Goal: Task Accomplishment & Management: Manage account settings

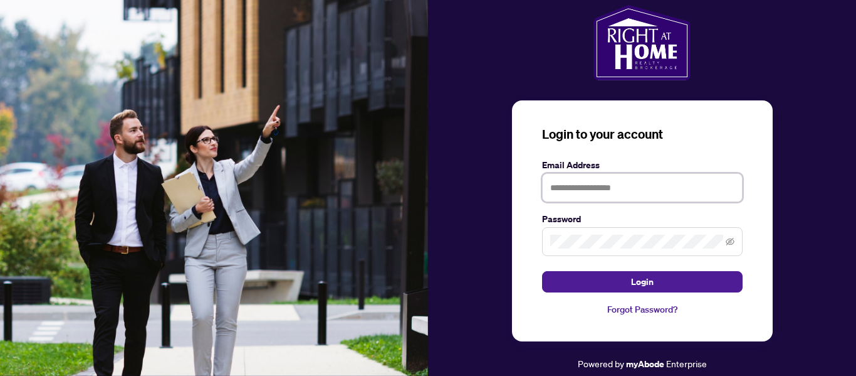
click at [590, 195] on input "text" at bounding box center [642, 187] width 201 height 29
type input "**********"
click at [733, 237] on icon "eye-invisible" at bounding box center [730, 241] width 9 height 9
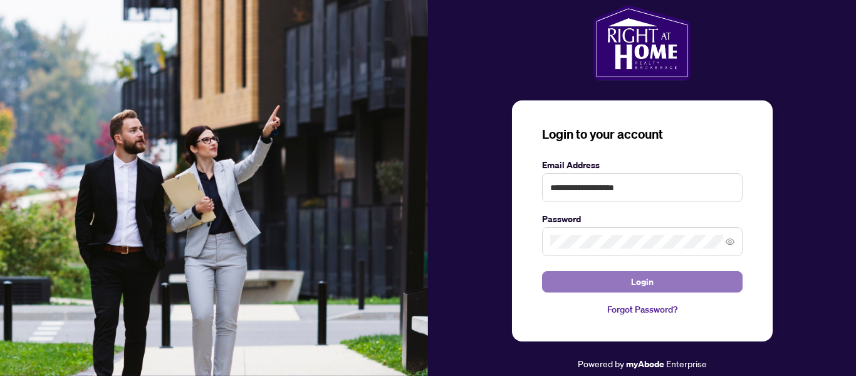
click at [654, 285] on button "Login" at bounding box center [642, 281] width 201 height 21
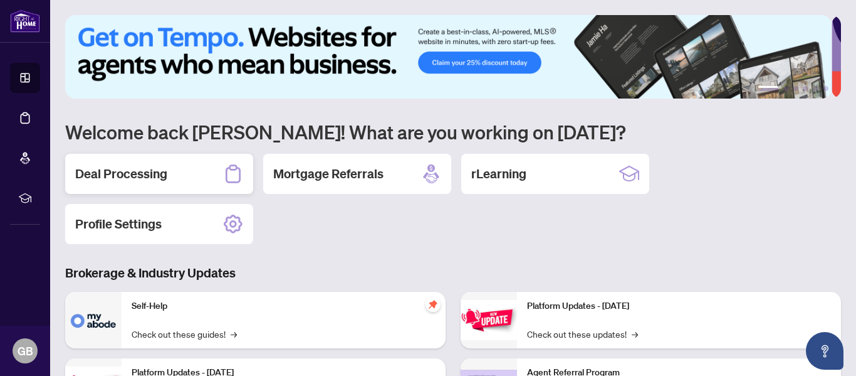
click at [139, 176] on h2 "Deal Processing" at bounding box center [121, 174] width 92 height 18
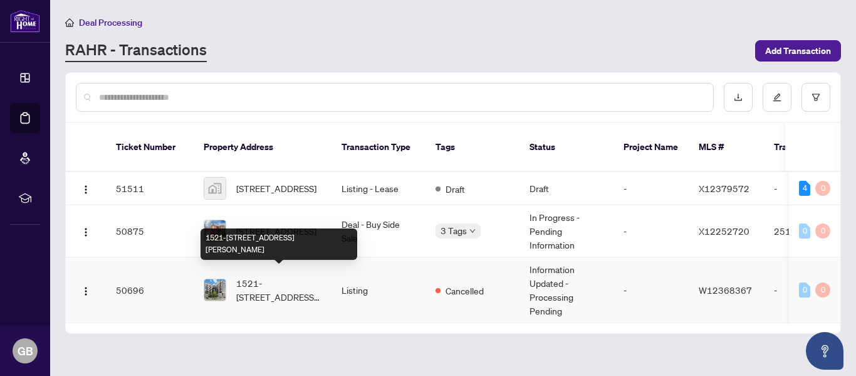
click at [248, 276] on span "1521-[STREET_ADDRESS][PERSON_NAME]" at bounding box center [278, 290] width 85 height 28
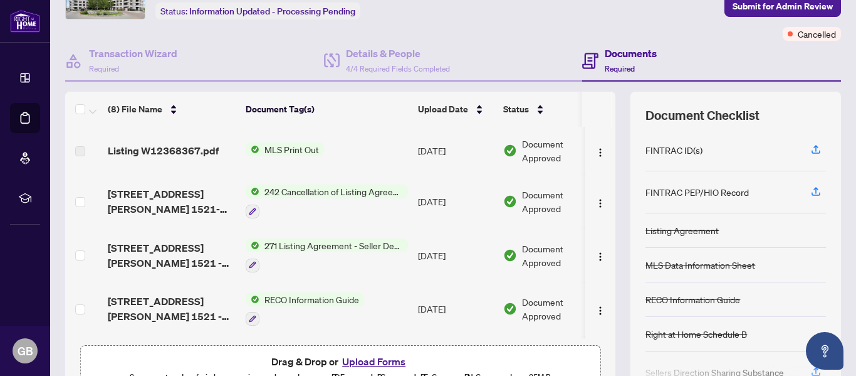
scroll to position [0, 32]
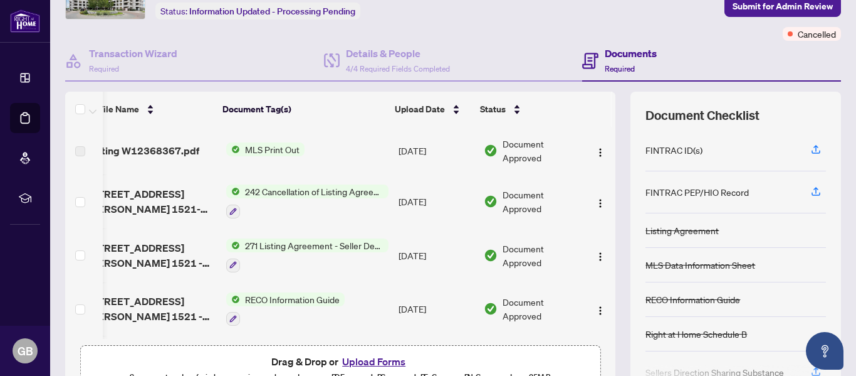
click at [603, 154] on div "Listing W12368367.pdf MLS Print Out [DATE] Document Approved [STREET_ADDRESS][P…" at bounding box center [340, 233] width 550 height 212
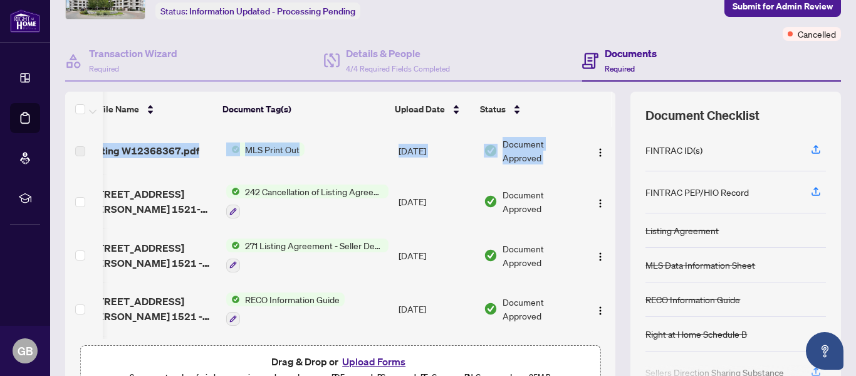
drag, startPoint x: 611, startPoint y: 160, endPoint x: 606, endPoint y: 176, distance: 16.7
click at [606, 176] on div "(8) File Name Document Tag(s) Upload Date Status Listing W12368367.pdf MLS Prin…" at bounding box center [453, 245] width 776 height 307
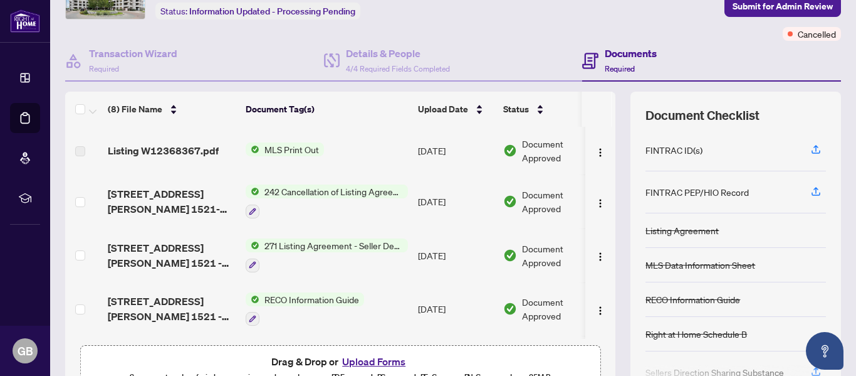
click at [395, 127] on td "MLS Print Out" at bounding box center [327, 151] width 172 height 48
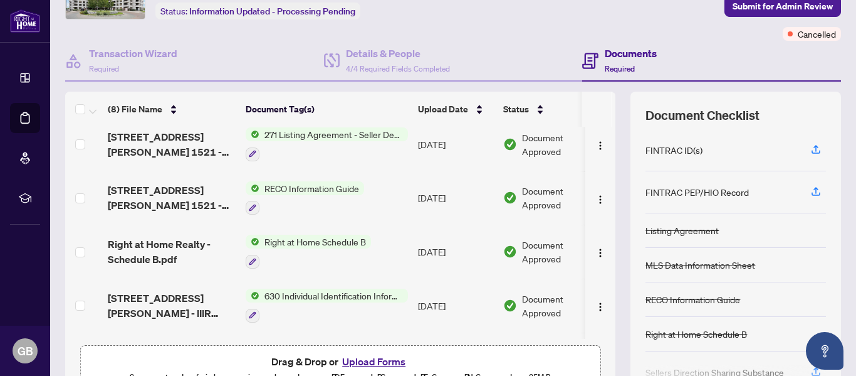
scroll to position [61, 0]
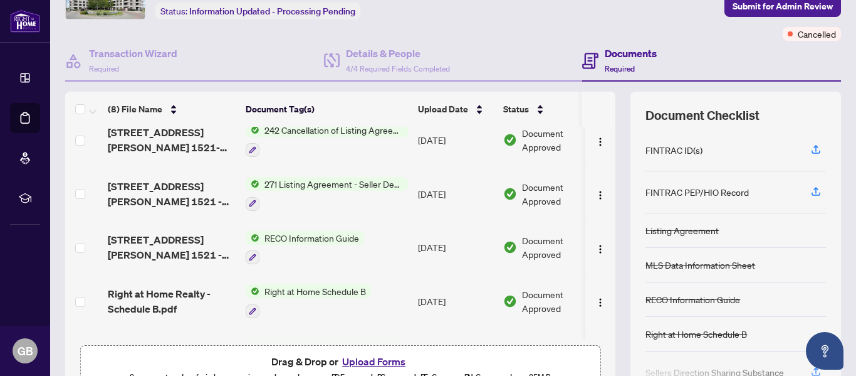
click at [295, 235] on span "RECO Information Guide" at bounding box center [312, 238] width 105 height 14
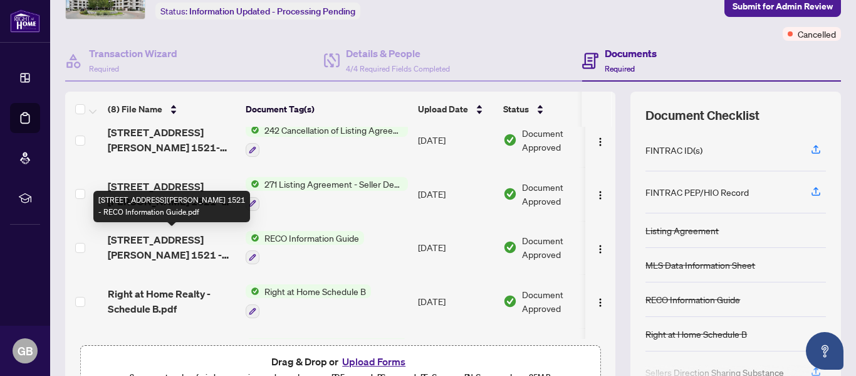
click at [189, 238] on span "[STREET_ADDRESS][PERSON_NAME] 1521 - RECO Information Guide.pdf" at bounding box center [172, 247] width 128 height 30
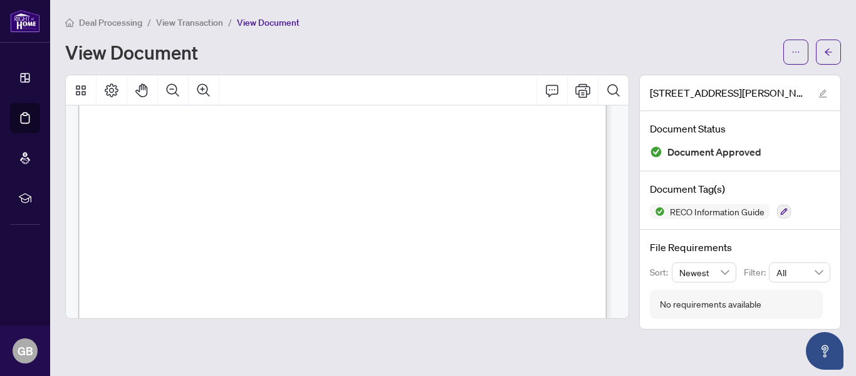
scroll to position [98, 0]
click at [335, 38] on div "Deal Processing / View Transaction / View Document View Document" at bounding box center [453, 40] width 776 height 50
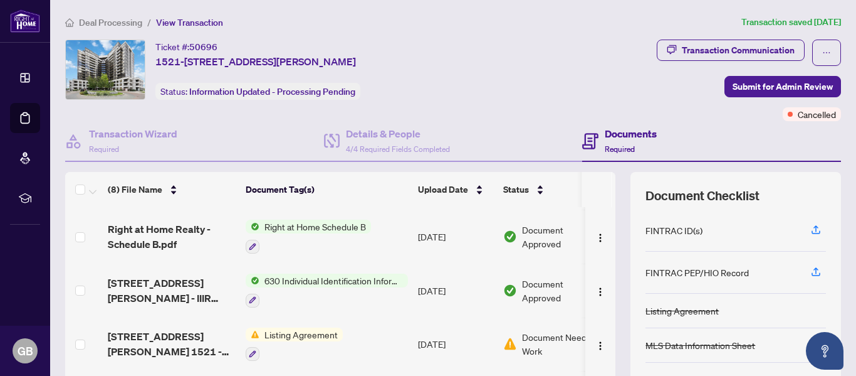
scroll to position [209, 0]
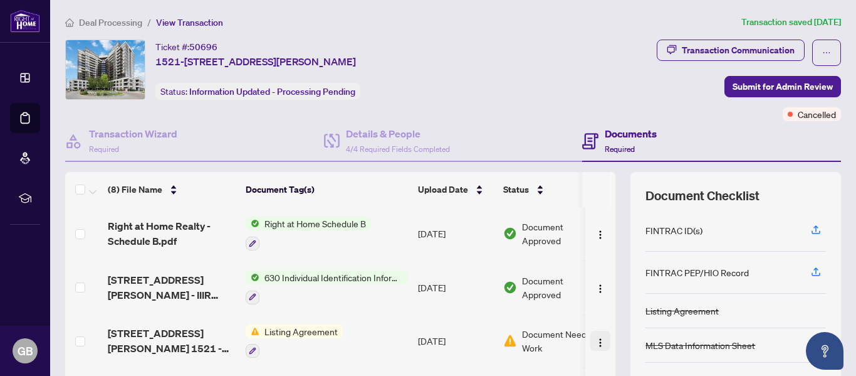
click at [596, 337] on img "button" at bounding box center [601, 342] width 10 height 10
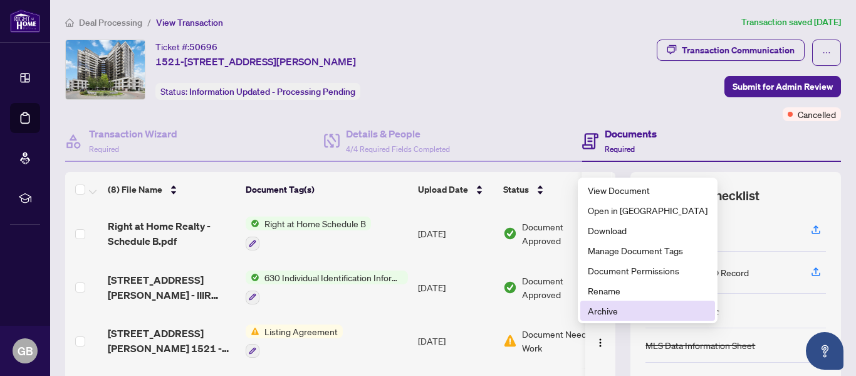
click at [594, 310] on span "Archive" at bounding box center [648, 310] width 120 height 14
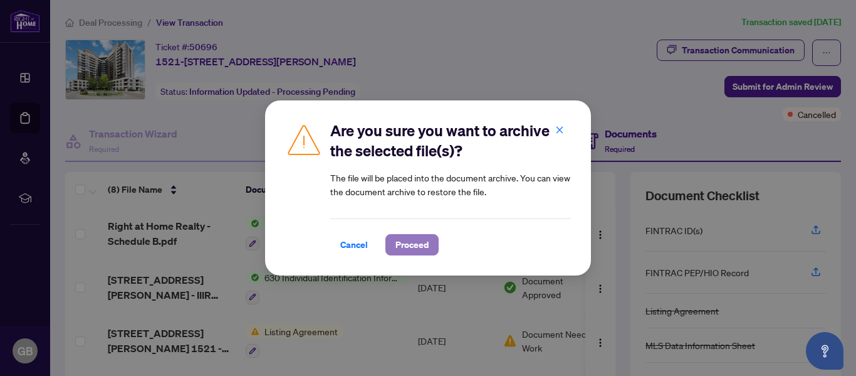
click at [416, 243] on span "Proceed" at bounding box center [412, 244] width 33 height 20
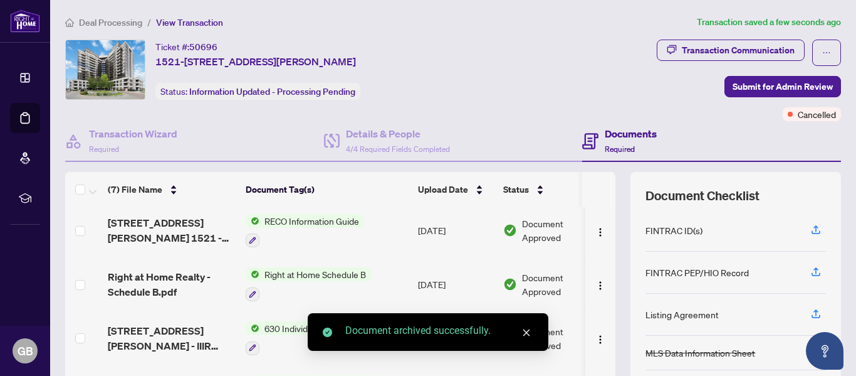
scroll to position [157, 0]
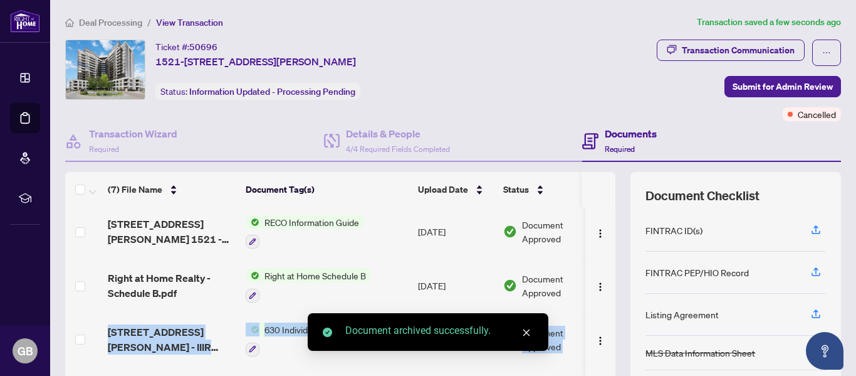
drag, startPoint x: 607, startPoint y: 318, endPoint x: 607, endPoint y: 292, distance: 26.3
click at [607, 292] on div "(7) File Name Document Tag(s) Upload Date Status Listing W12368367.pdf MLS Prin…" at bounding box center [453, 325] width 776 height 307
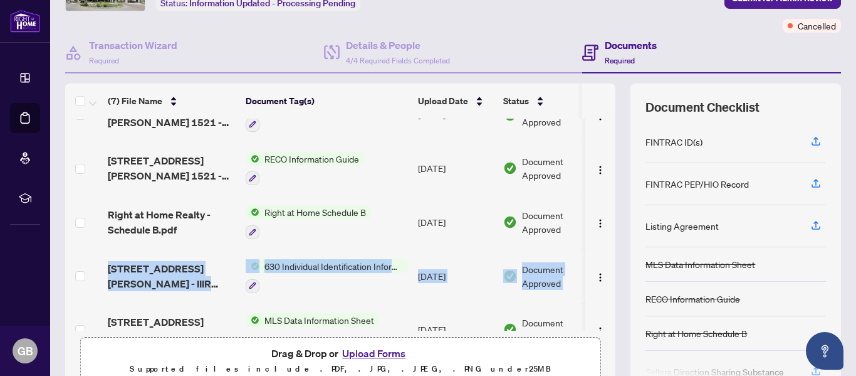
scroll to position [133, 0]
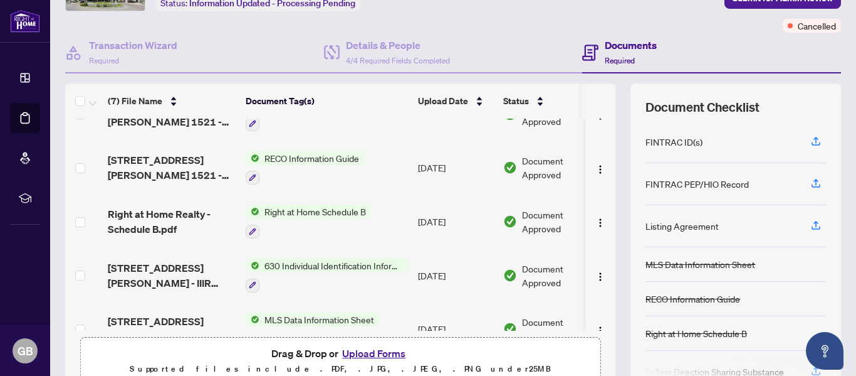
click at [384, 223] on td "Right at Home Schedule B" at bounding box center [327, 221] width 172 height 54
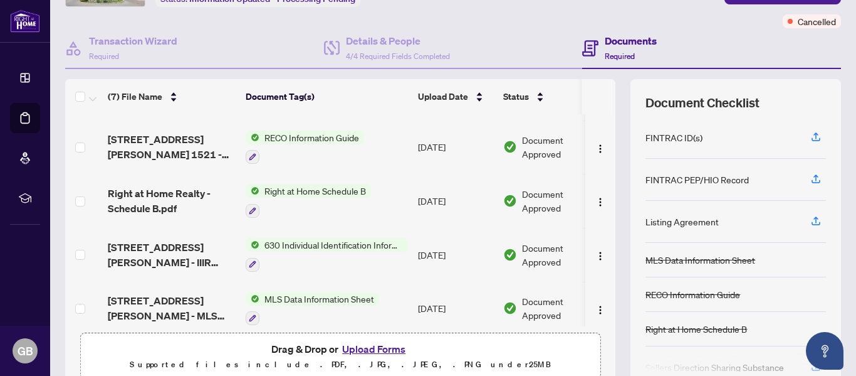
scroll to position [157, 0]
